Goal: Register for event/course

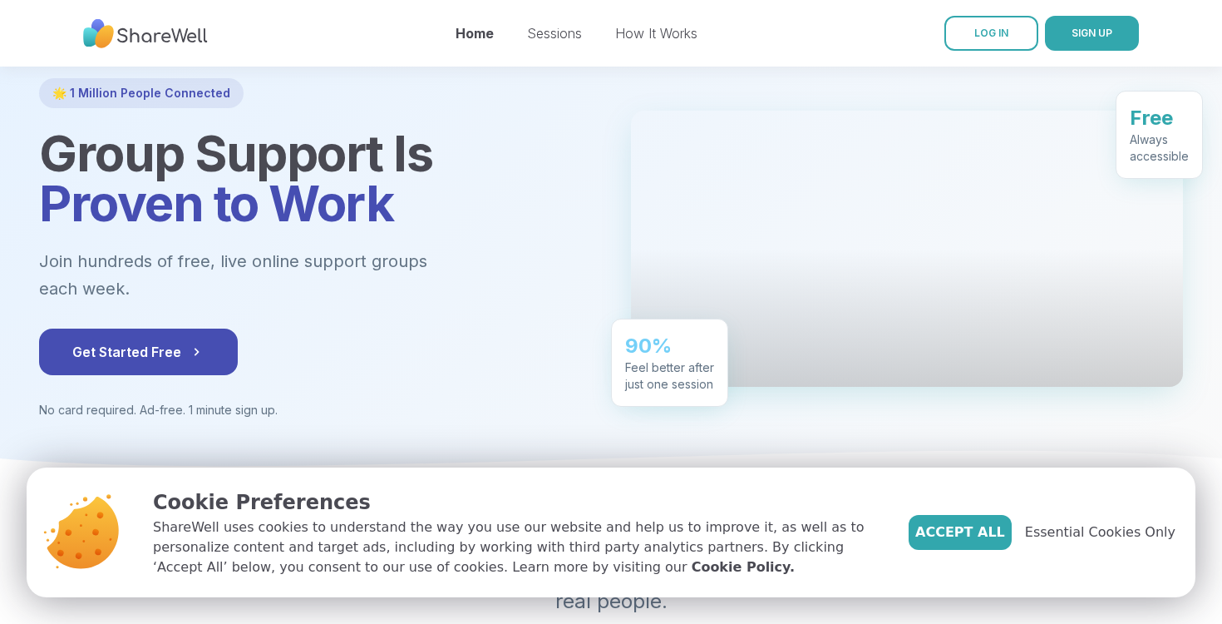
scroll to position [110, 0]
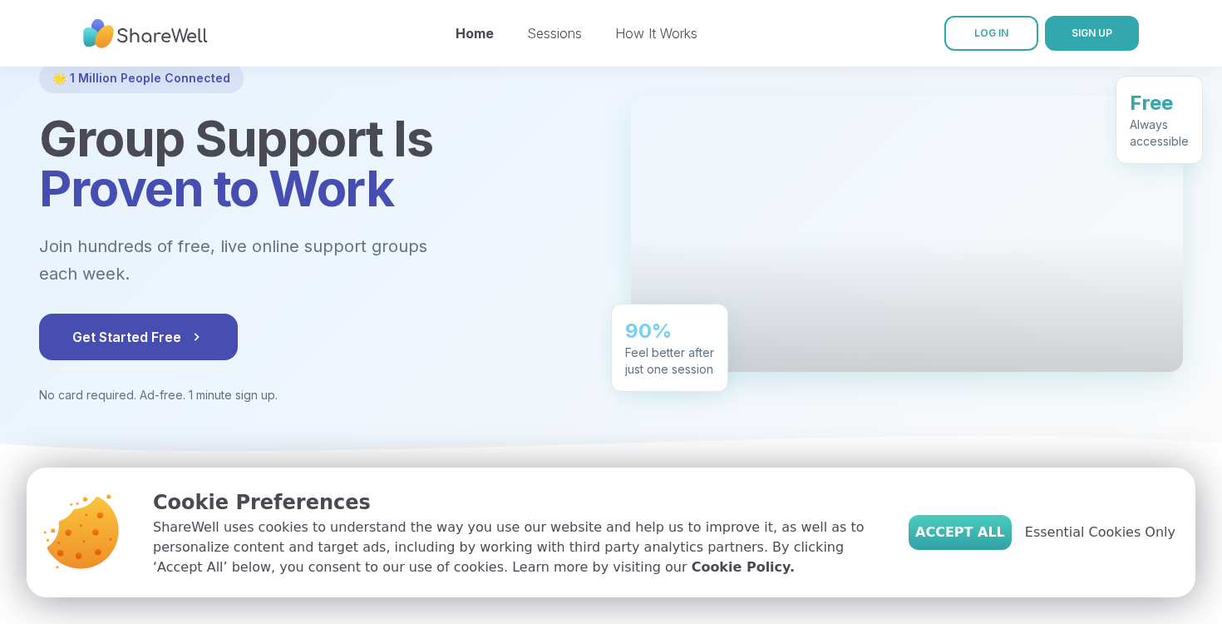
click at [975, 536] on span "Accept All" at bounding box center [961, 532] width 90 height 20
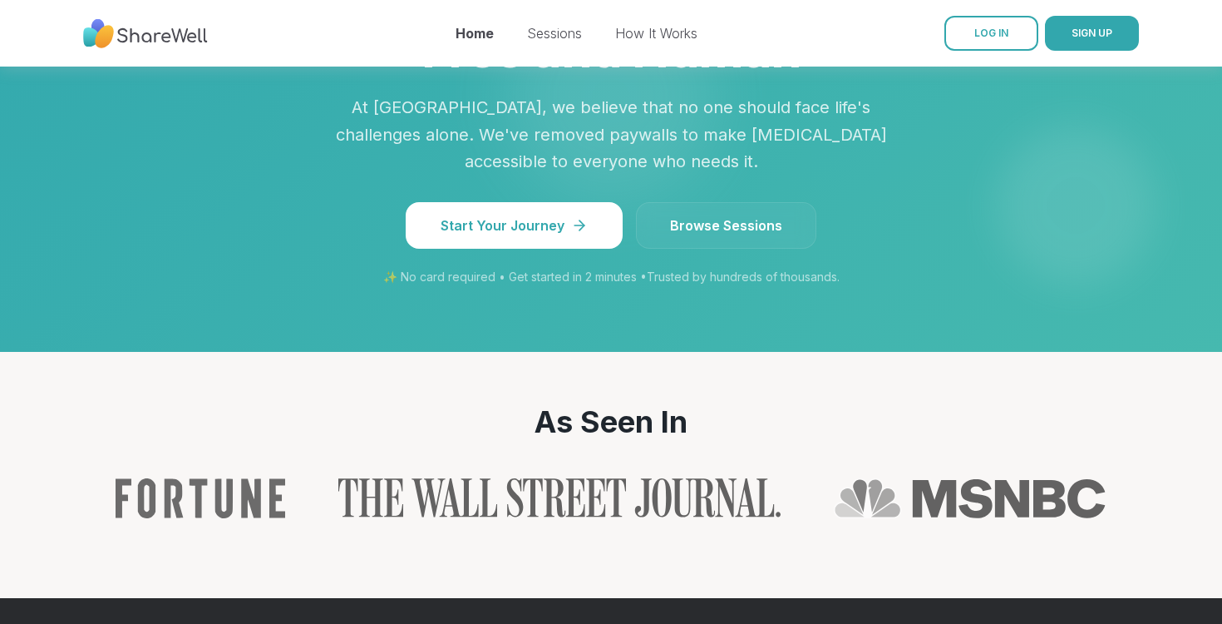
scroll to position [1554, 0]
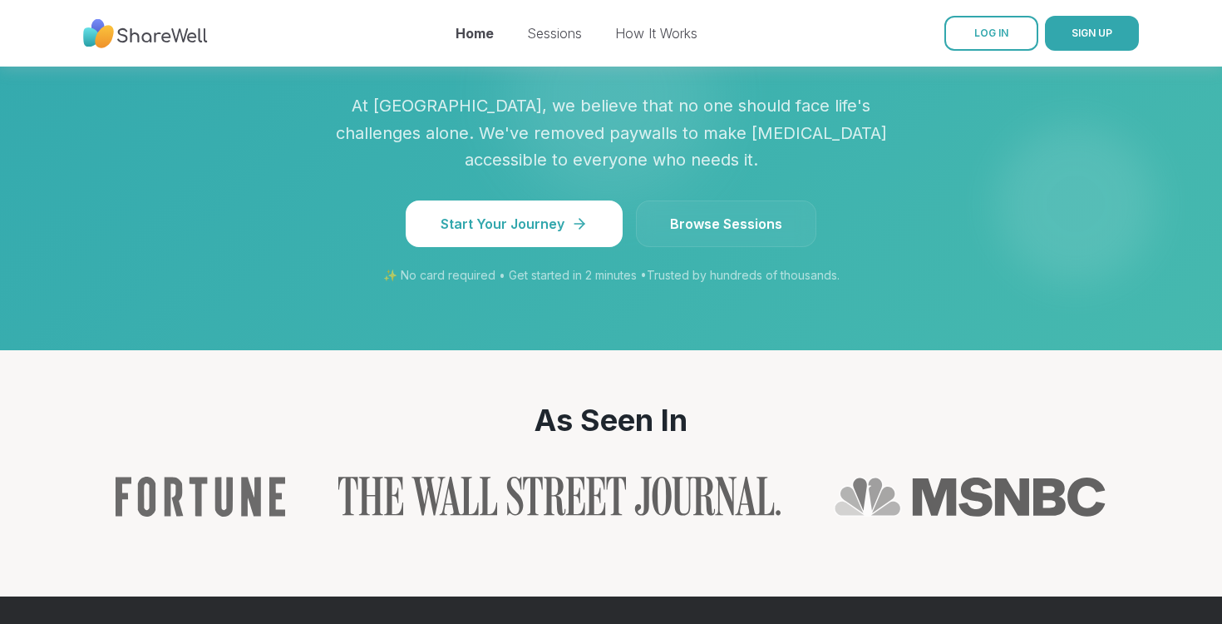
click at [745, 200] on link "Browse Sessions" at bounding box center [726, 223] width 180 height 47
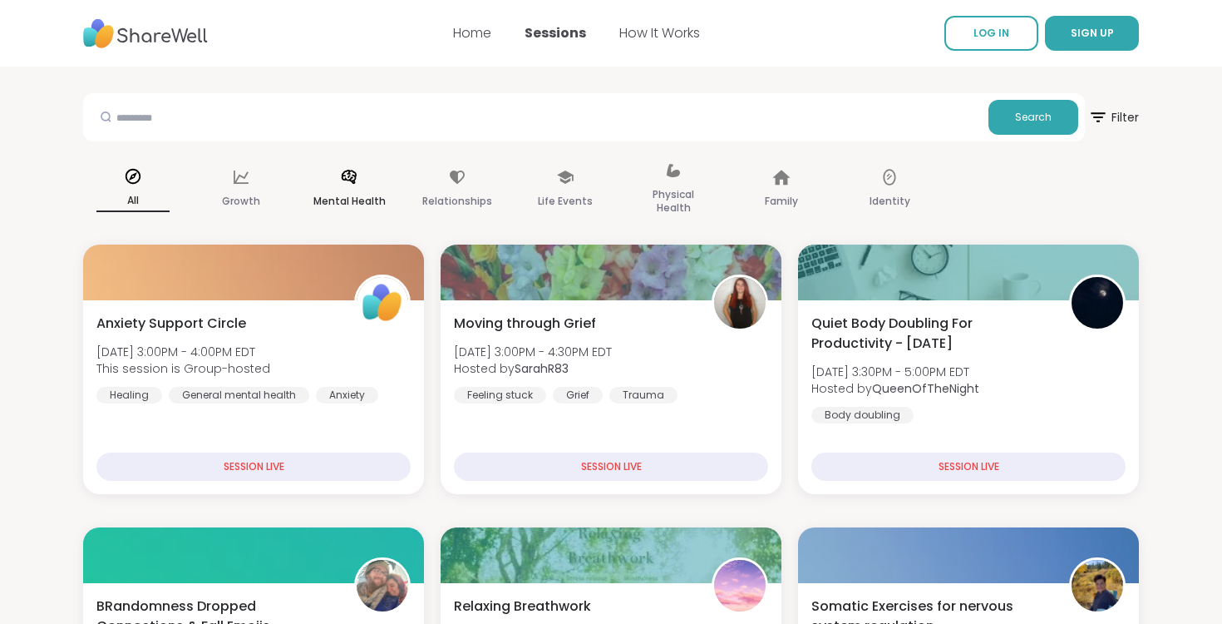
click at [348, 190] on div "Mental Health" at bounding box center [349, 189] width 100 height 83
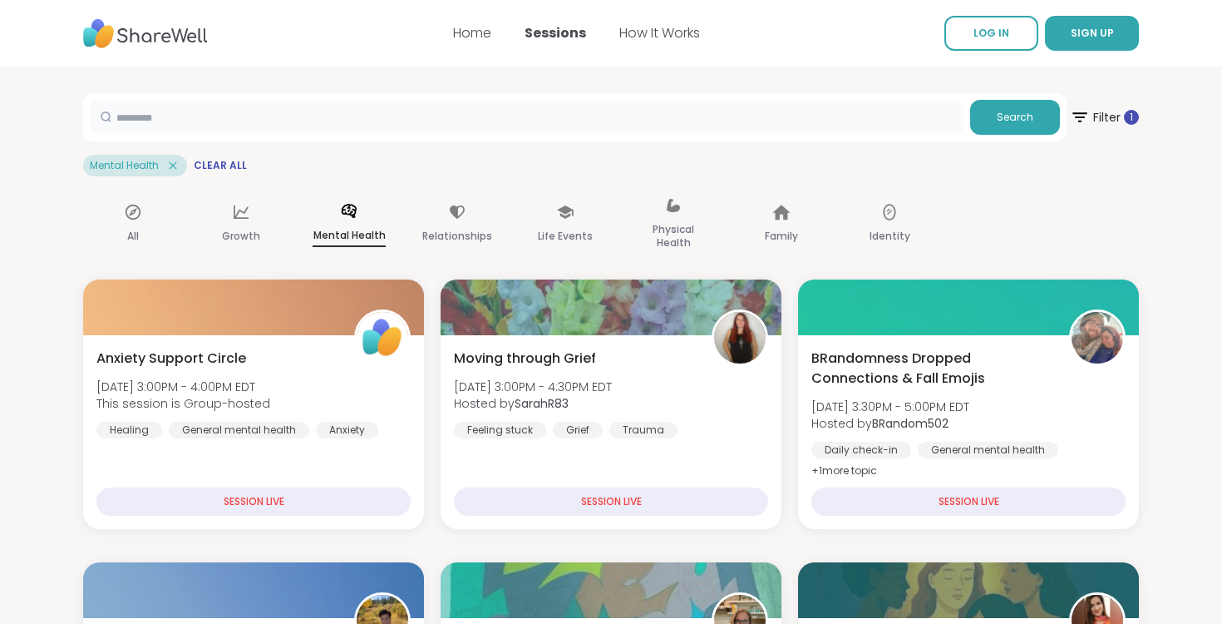
click at [246, 128] on input "text" at bounding box center [527, 116] width 874 height 33
type input "*******"
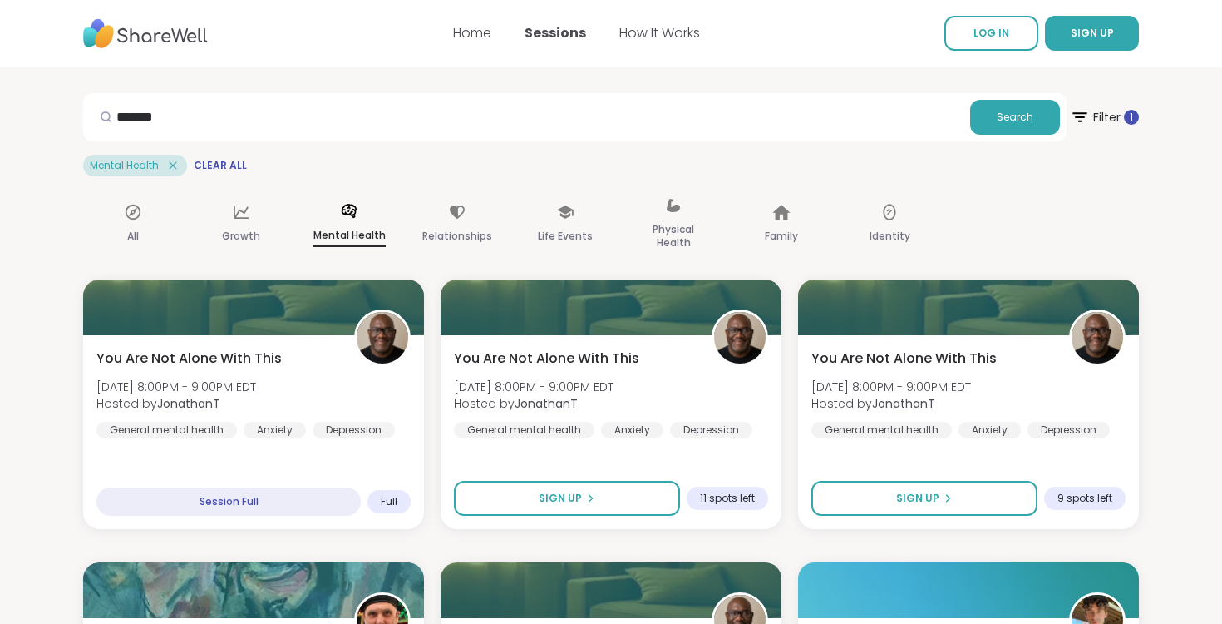
click at [160, 36] on img at bounding box center [145, 34] width 125 height 46
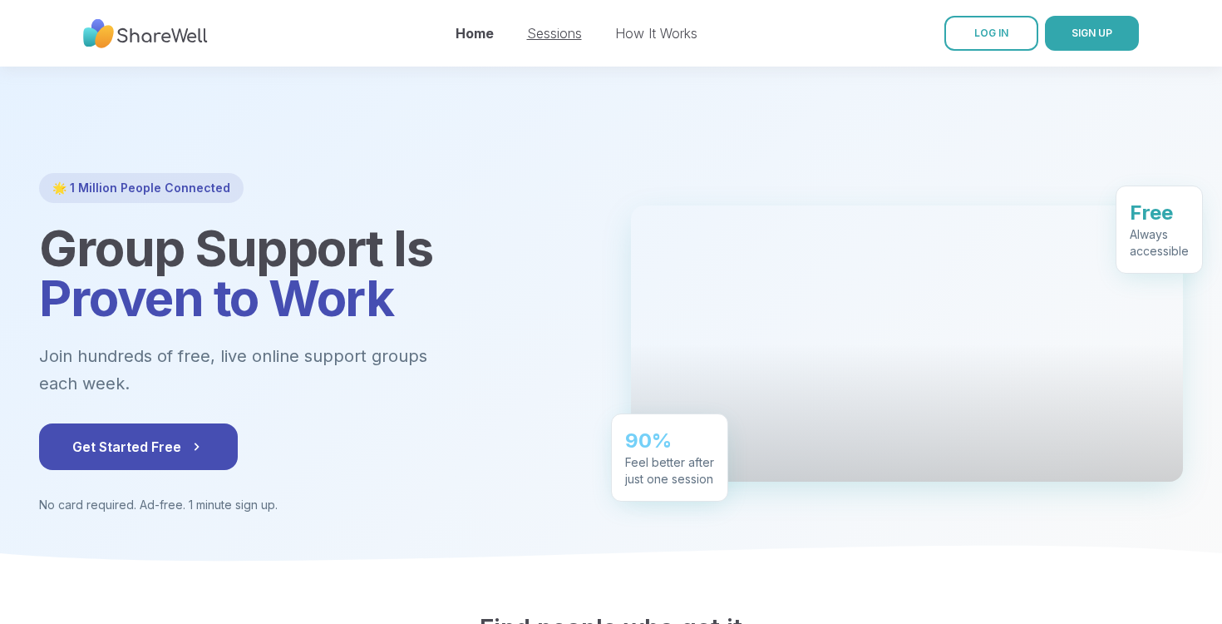
click at [531, 30] on link "Sessions" at bounding box center [554, 33] width 55 height 17
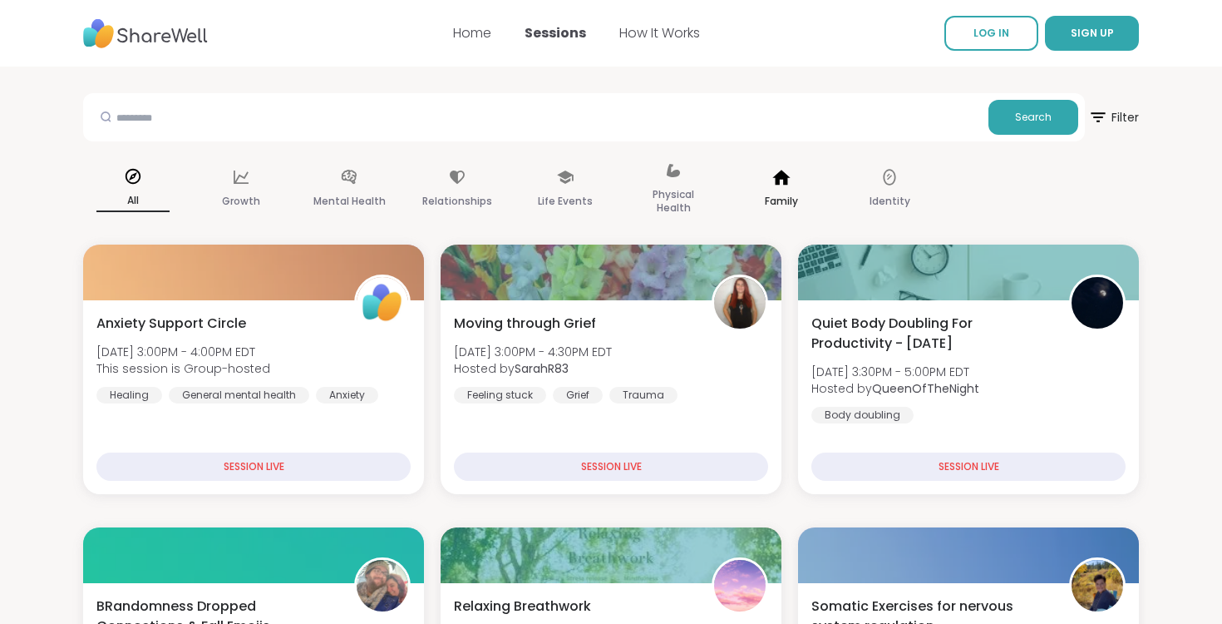
click at [790, 187] on div "Family" at bounding box center [782, 189] width 100 height 83
